Goal: Task Accomplishment & Management: Manage account settings

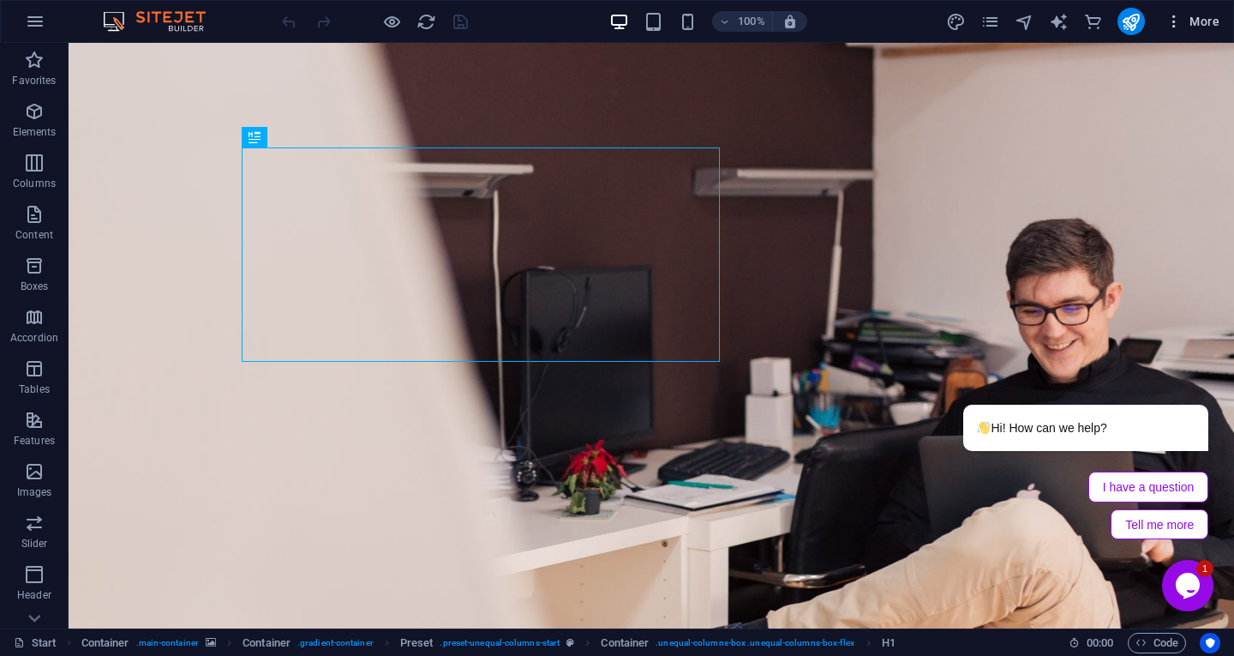
click at [1186, 27] on span "More" at bounding box center [1192, 21] width 54 height 17
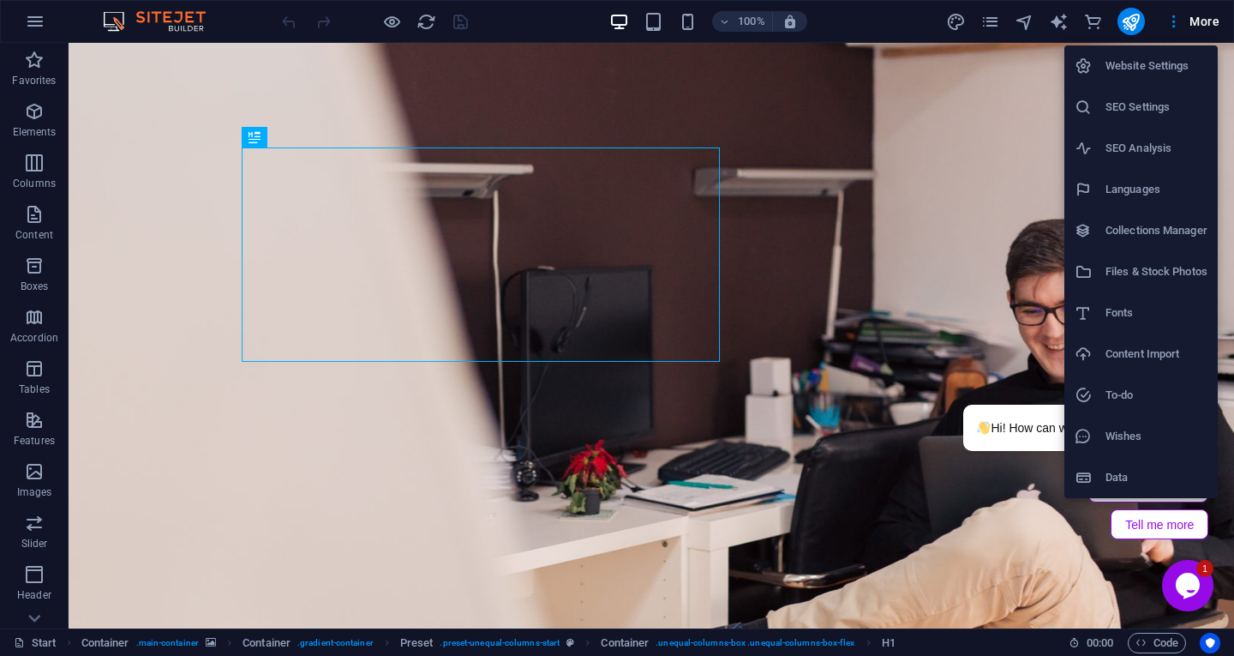
click at [1146, 222] on h6 "Collections Manager" at bounding box center [1156, 230] width 102 height 21
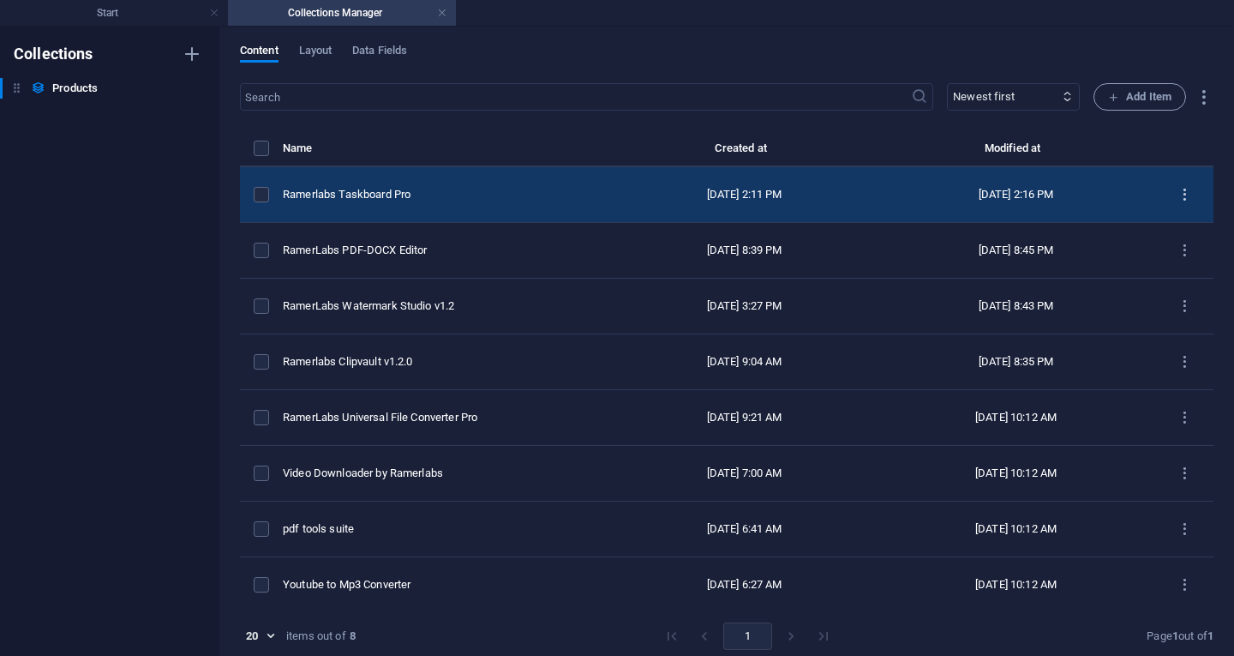
click at [1176, 195] on icon "items list" at bounding box center [1184, 195] width 16 height 16
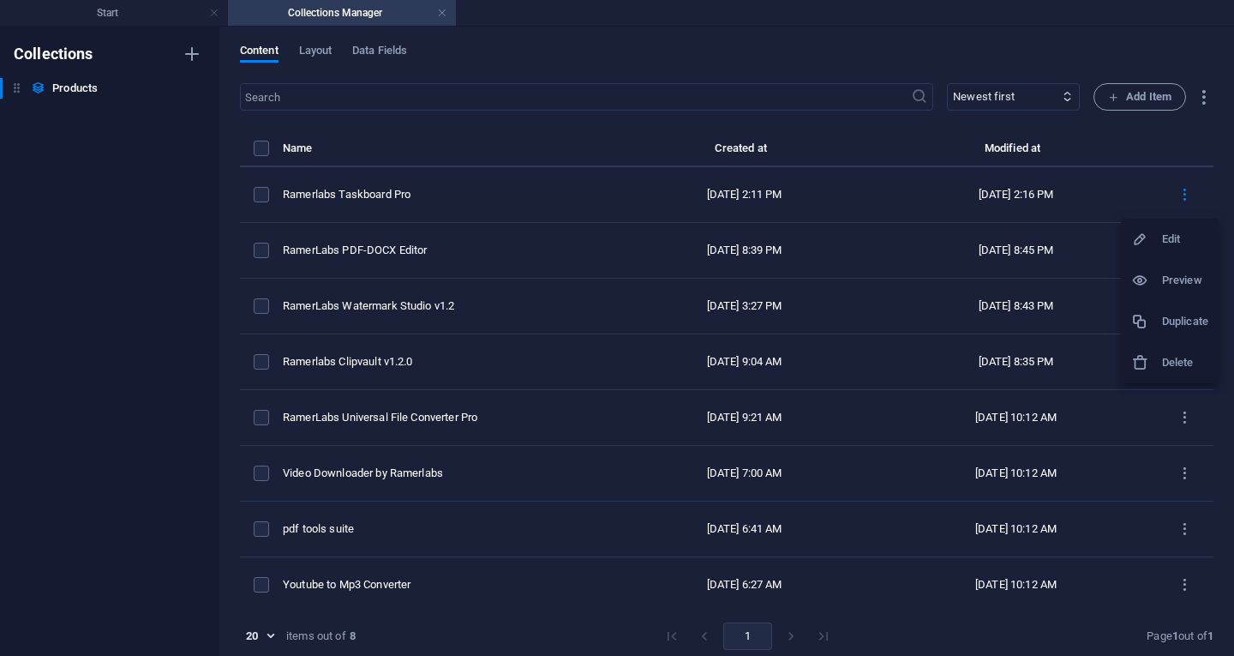
click at [1180, 242] on h6 "Edit" at bounding box center [1185, 239] width 46 height 21
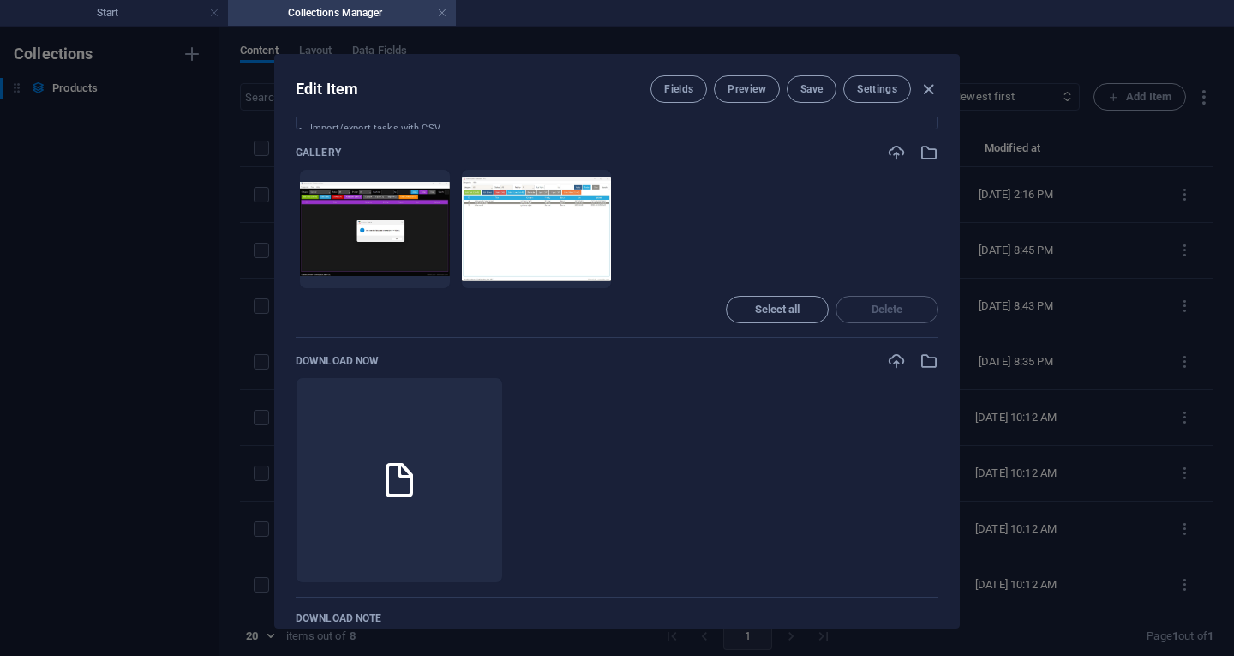
scroll to position [771, 0]
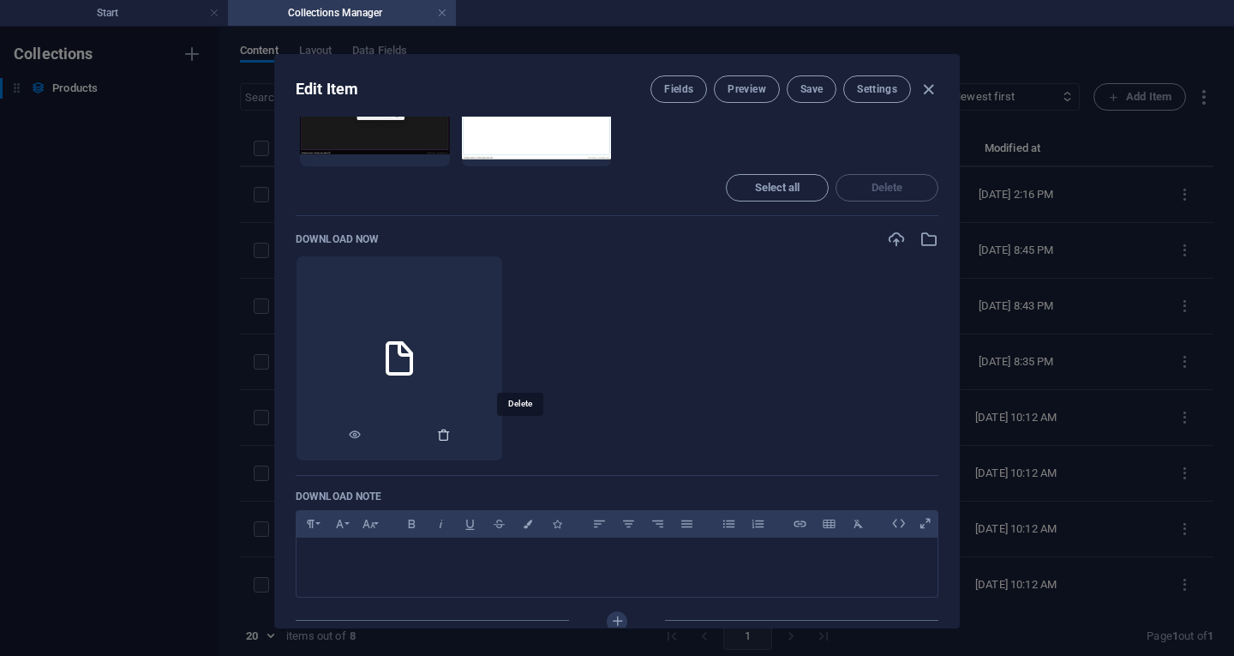
click at [451, 434] on icon "button" at bounding box center [444, 435] width 14 height 14
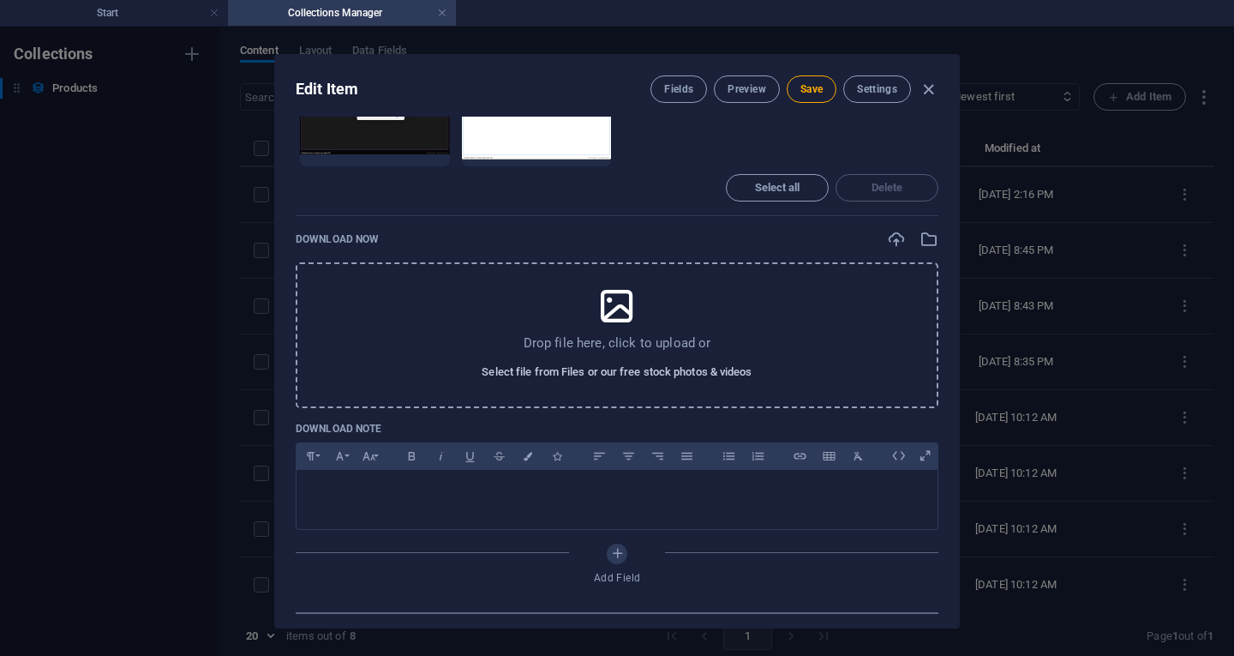
click at [633, 373] on span "Select file from Files or our free stock photos & videos" at bounding box center [617, 372] width 270 height 21
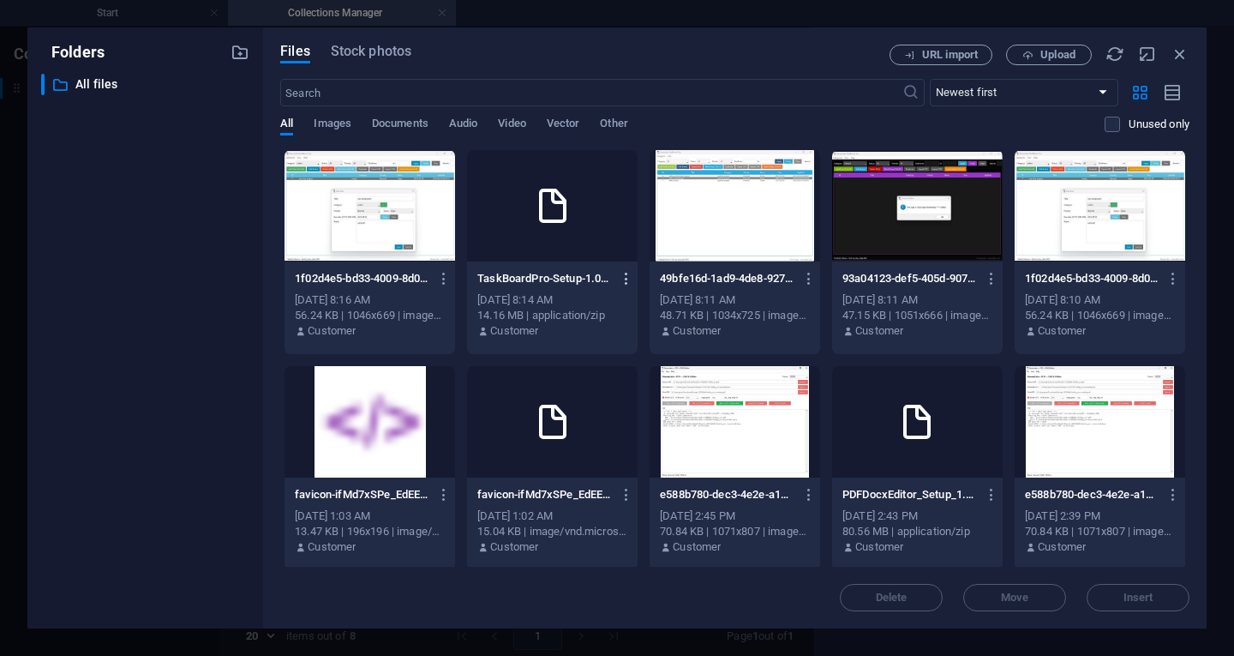
click at [626, 275] on icon "button" at bounding box center [627, 278] width 16 height 15
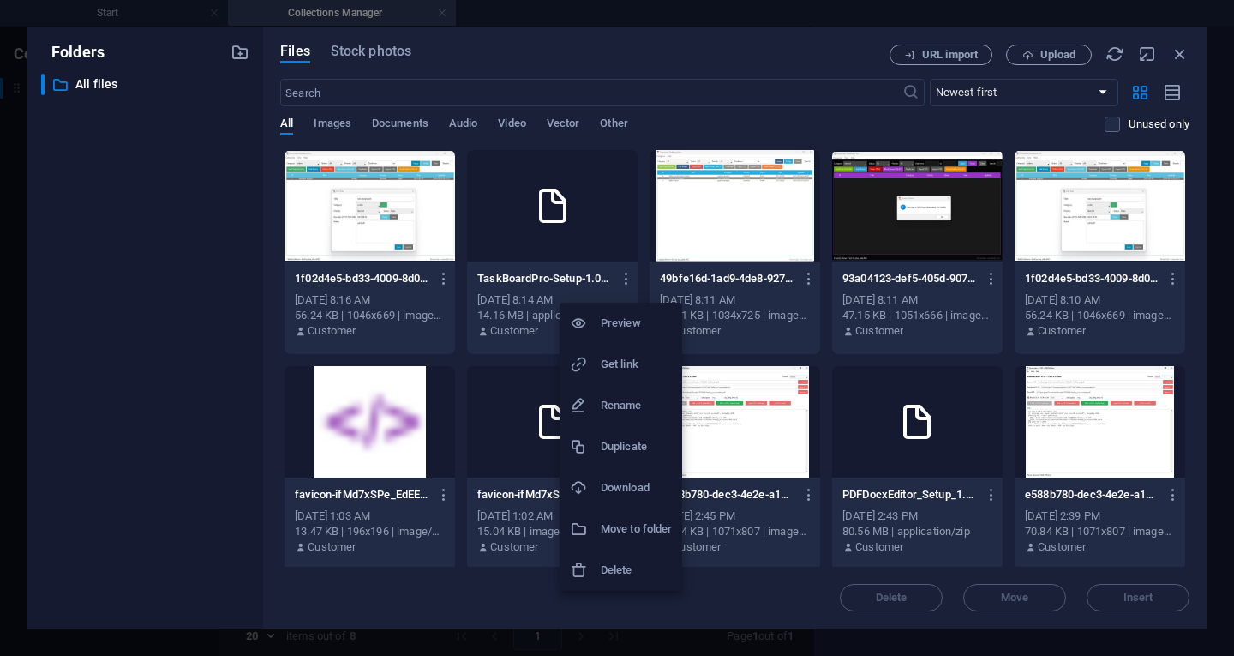
click at [602, 569] on h6 "Delete" at bounding box center [636, 570] width 71 height 21
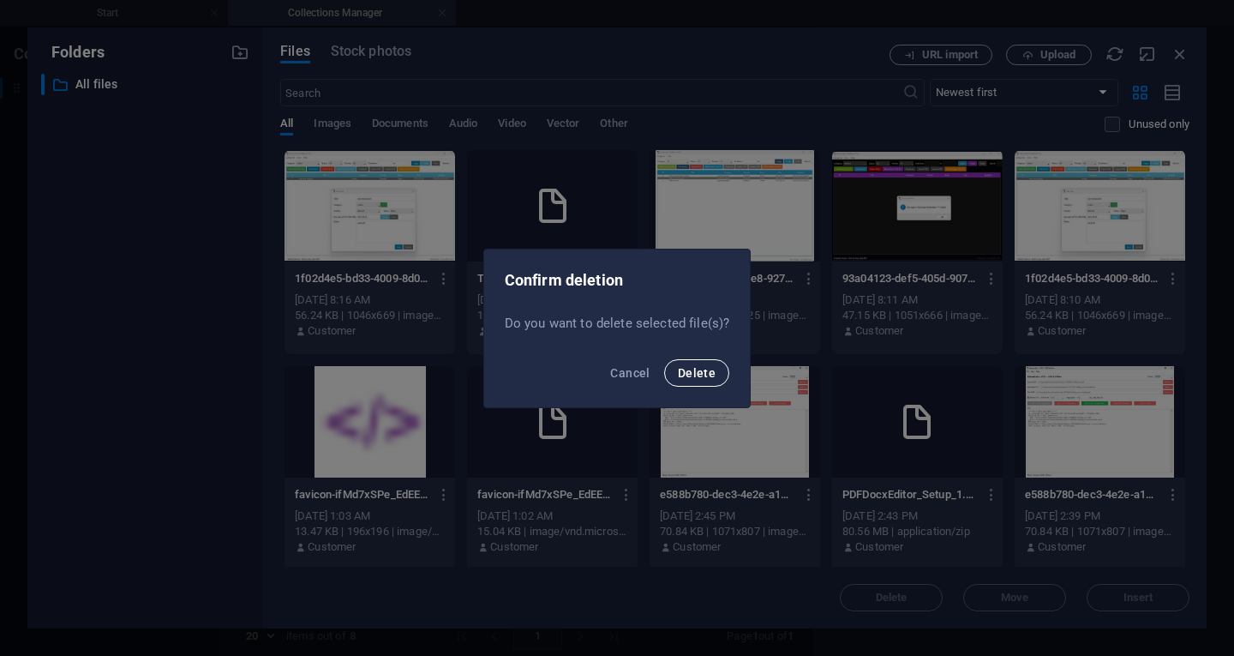
drag, startPoint x: 706, startPoint y: 371, endPoint x: 750, endPoint y: 409, distance: 57.7
click at [705, 371] on span "Delete" at bounding box center [697, 373] width 38 height 14
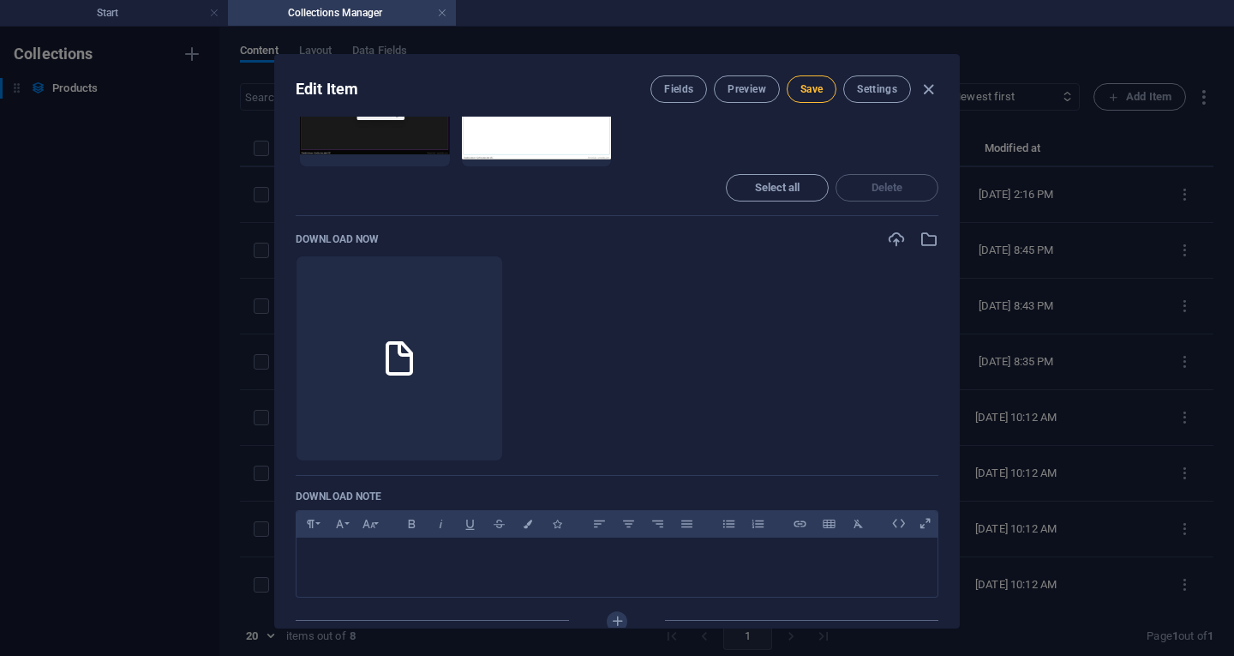
click at [799, 95] on button "Save" at bounding box center [812, 88] width 50 height 27
click at [151, 9] on h4 "Start" at bounding box center [114, 12] width 228 height 19
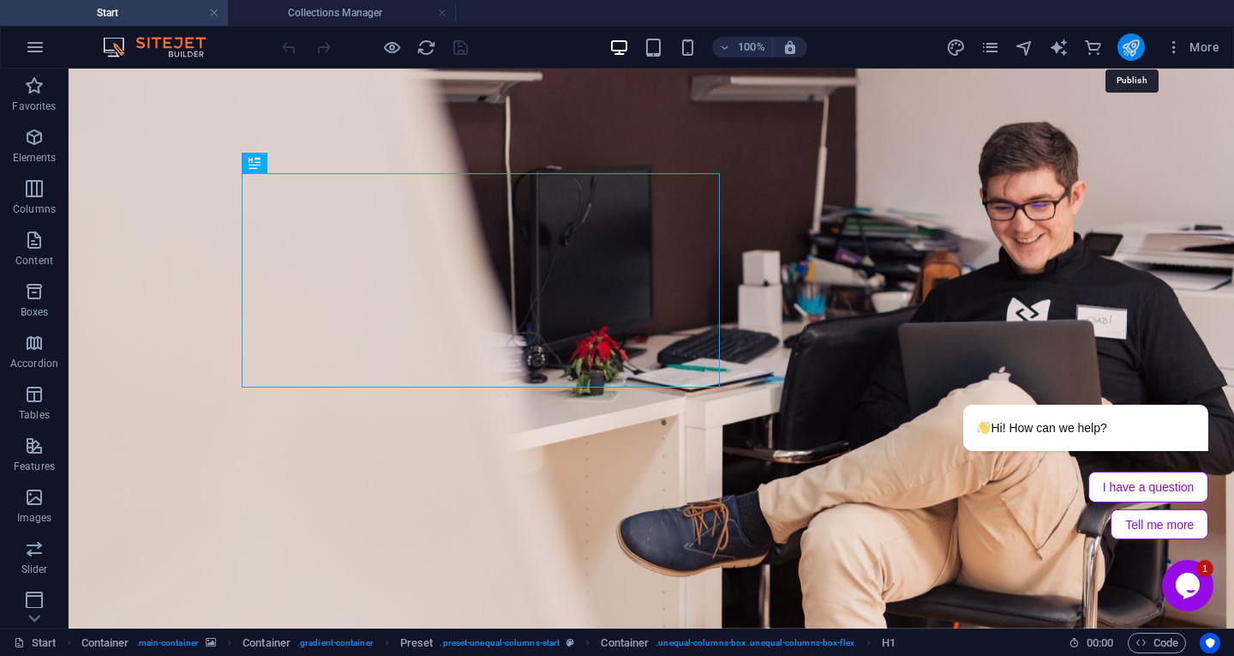
click at [1124, 50] on icon "publish" at bounding box center [1131, 48] width 20 height 20
